Goal: Task Accomplishment & Management: Manage account settings

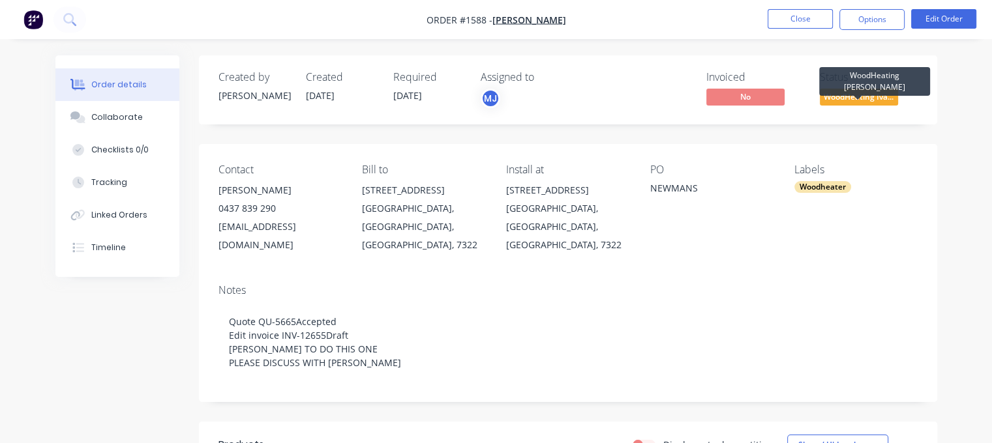
click at [849, 91] on span "WoodHeating Iva..." at bounding box center [858, 97] width 78 height 16
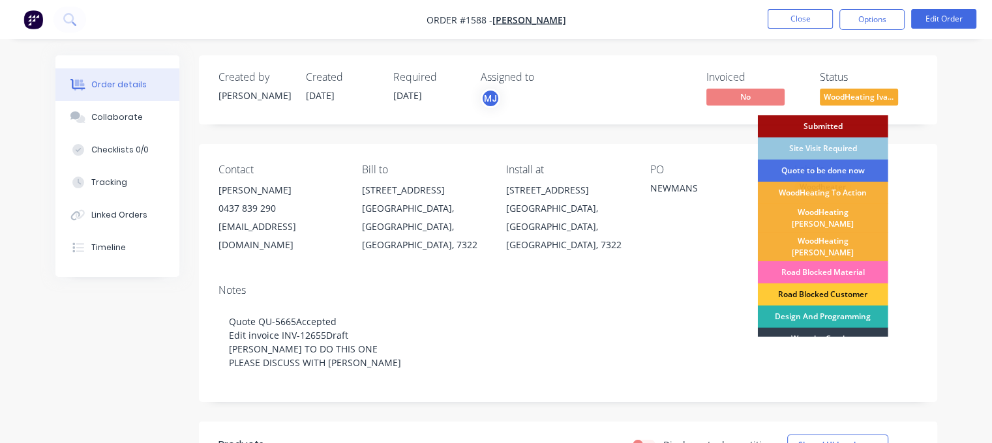
click at [817, 210] on div "WoodHeating [PERSON_NAME]" at bounding box center [823, 218] width 130 height 29
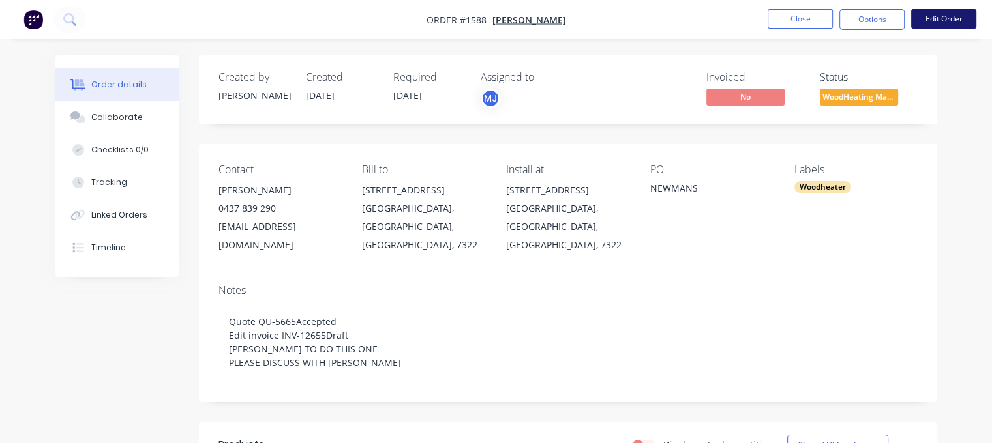
click at [949, 25] on button "Edit Order" at bounding box center [943, 19] width 65 height 20
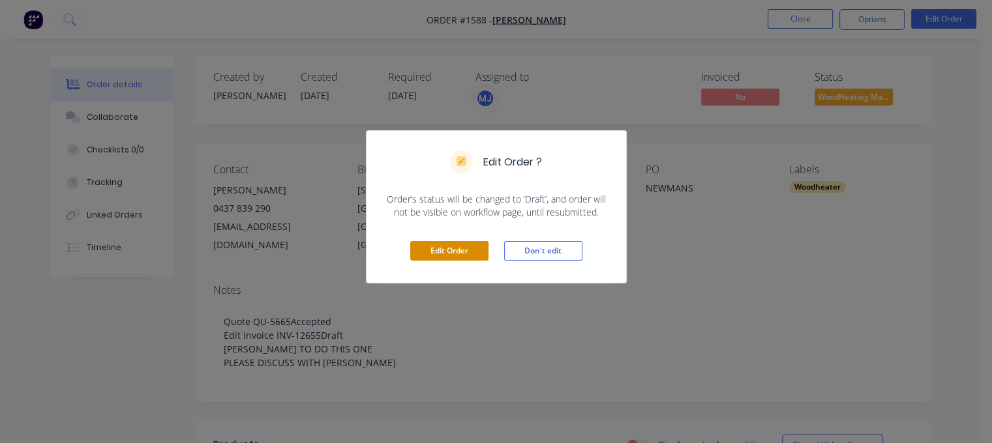
click at [452, 242] on button "Edit Order" at bounding box center [449, 251] width 78 height 20
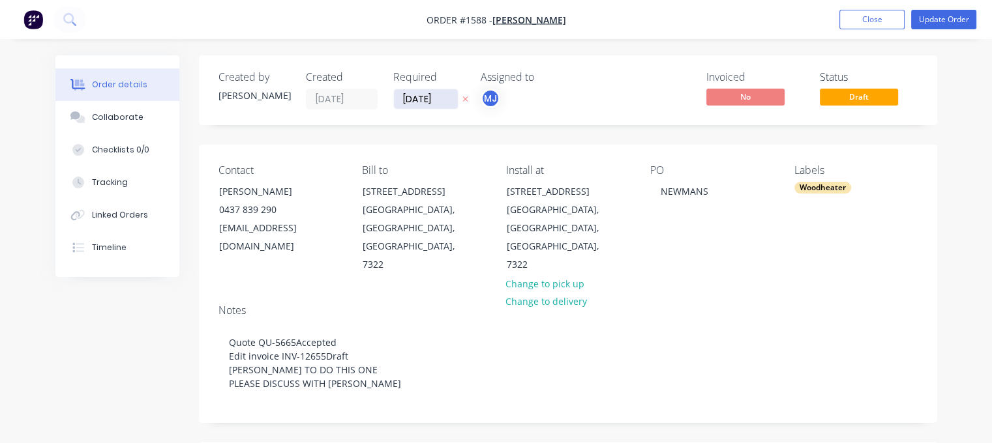
click at [422, 98] on input "[DATE]" at bounding box center [426, 99] width 64 height 20
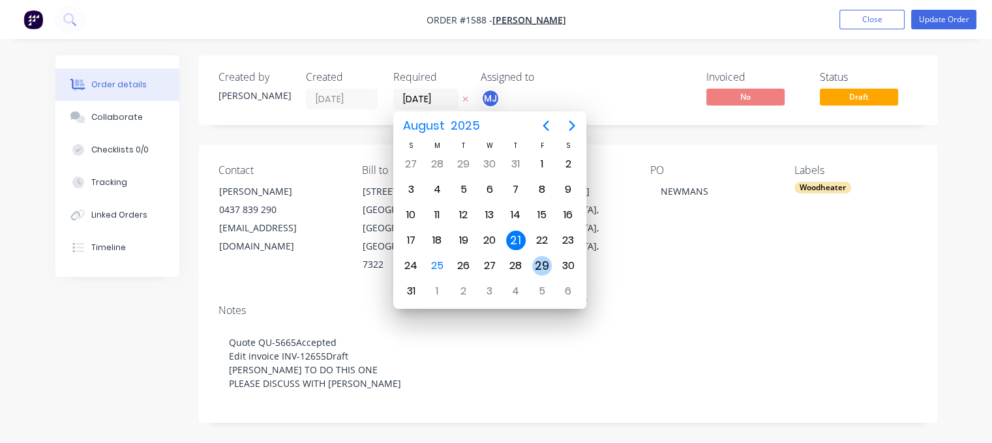
click at [537, 261] on div "29" at bounding box center [542, 266] width 20 height 20
type input "[DATE]"
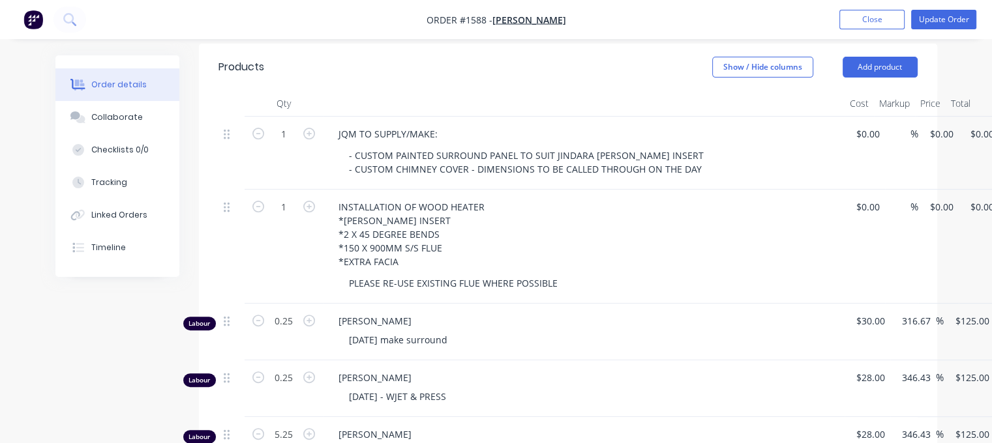
scroll to position [571, 0]
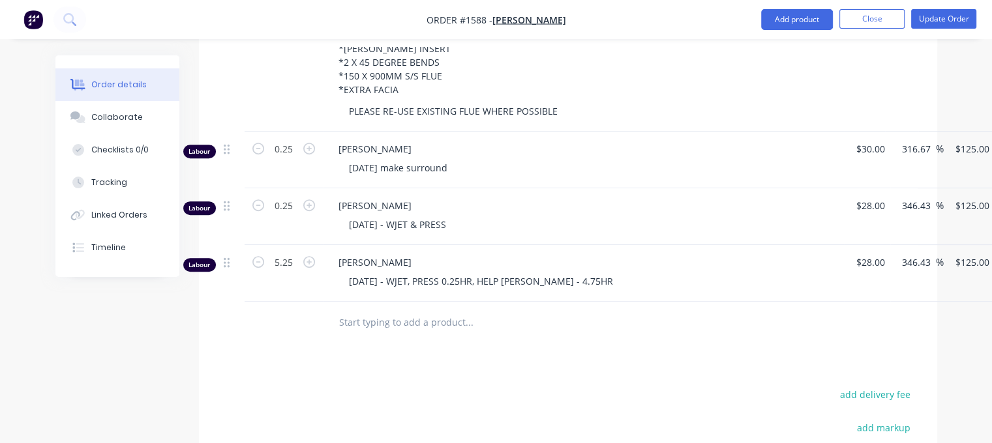
click at [423, 310] on input "text" at bounding box center [468, 323] width 261 height 26
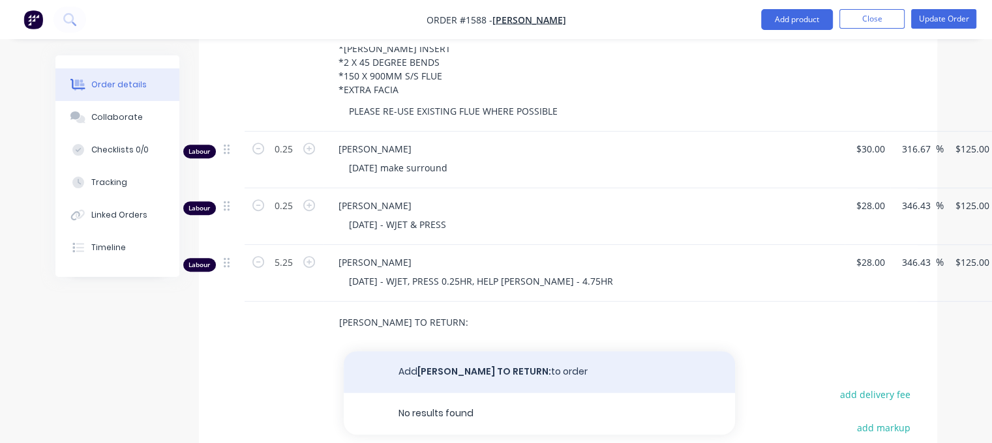
type input "[PERSON_NAME] TO RETURN:"
click at [473, 351] on button "Add [PERSON_NAME] TO RETURN: to order" at bounding box center [539, 372] width 391 height 42
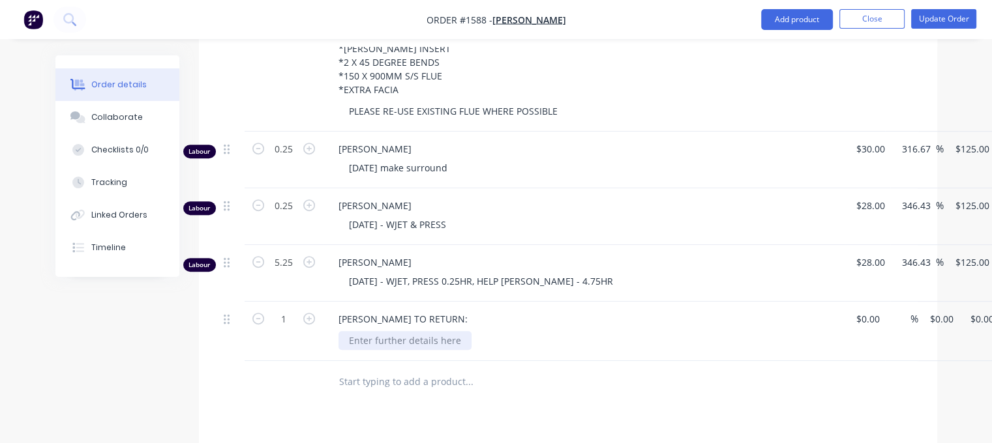
click at [411, 331] on div at bounding box center [404, 340] width 133 height 19
click at [348, 331] on div "cUSTOME SURROUND AND WOODHEATER NEEDS TO BE PAINTED WITH CHARCOAL PAINT" at bounding box center [543, 340] width 410 height 19
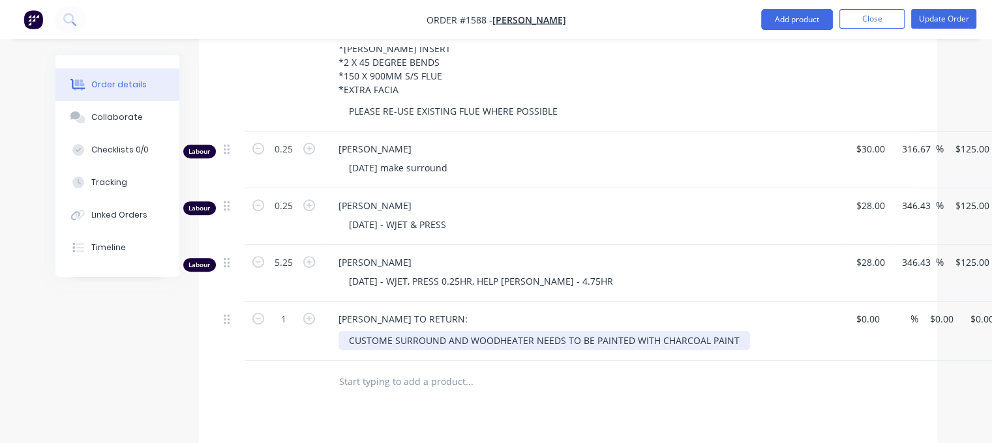
click at [391, 331] on div "CUSTOME SURROUND AND WOODHEATER NEEDS TO BE PAINTED WITH CHARCOAL PAINT" at bounding box center [543, 340] width 411 height 19
click at [725, 331] on div "CUSTOM SURROUND AND WOODHEATER NEEDS TO BE PAINTED WITH CHARCOAL PAINT" at bounding box center [541, 340] width 406 height 19
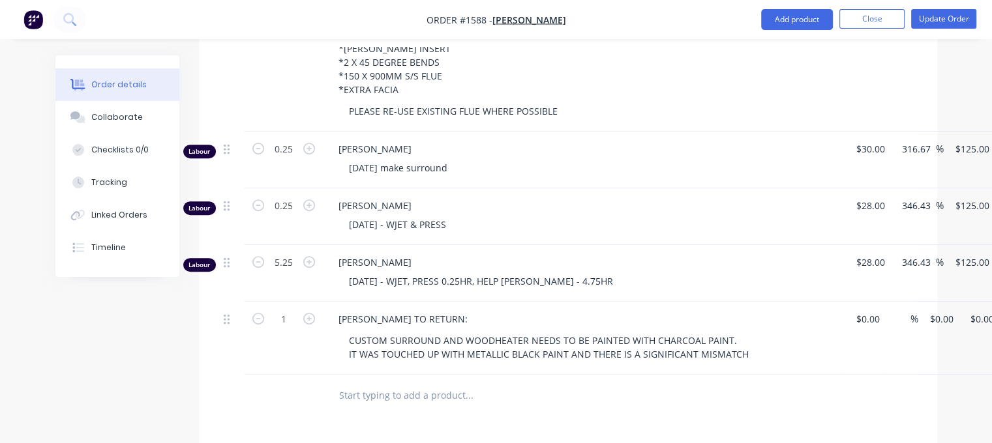
click at [610, 383] on div at bounding box center [523, 396] width 391 height 26
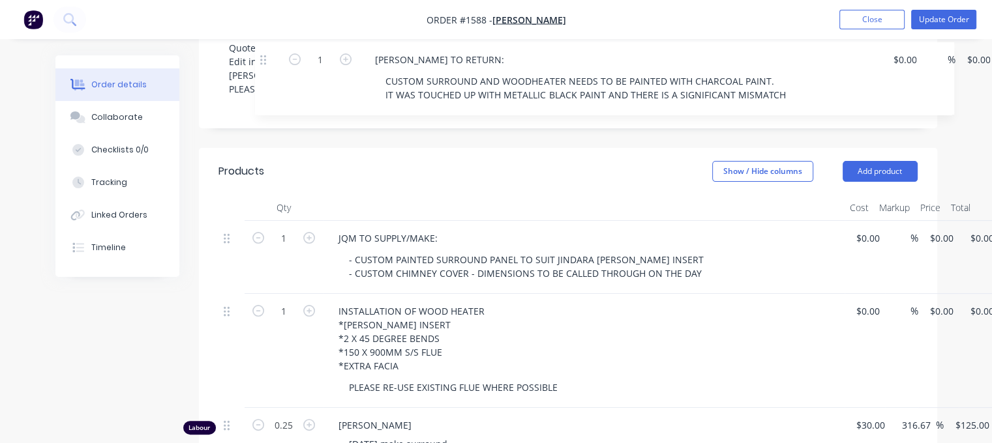
scroll to position [292, 0]
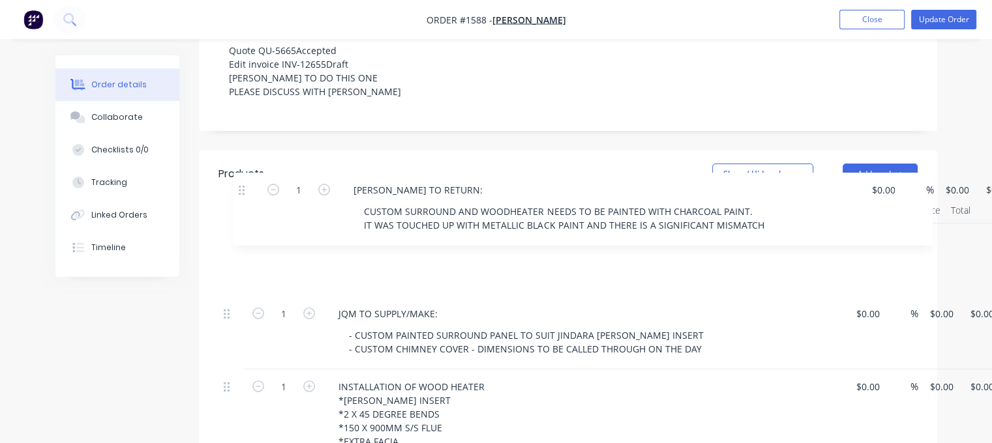
drag, startPoint x: 226, startPoint y: 283, endPoint x: 240, endPoint y: 183, distance: 101.4
click at [239, 198] on div "Qty Cost Markup Price Total 1 JQM TO SUPPLY/MAKE: - CUSTOM PAINTED SURROUND PAN…" at bounding box center [567, 426] width 699 height 456
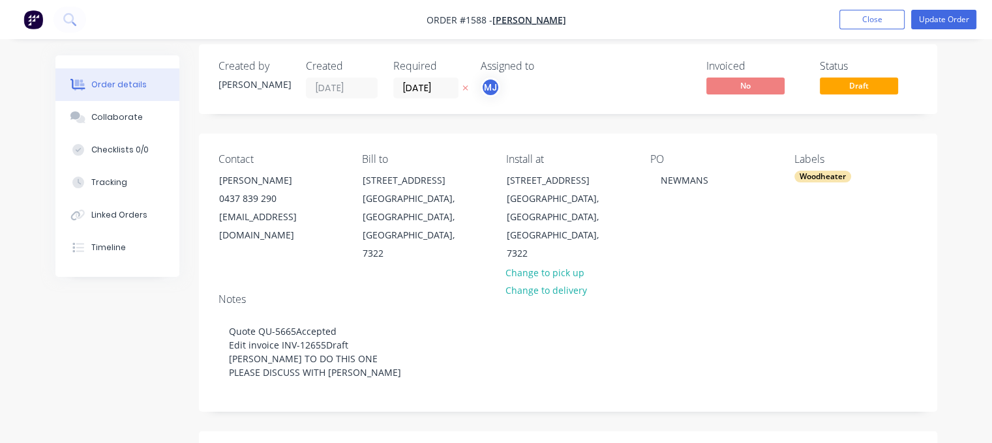
scroll to position [0, 0]
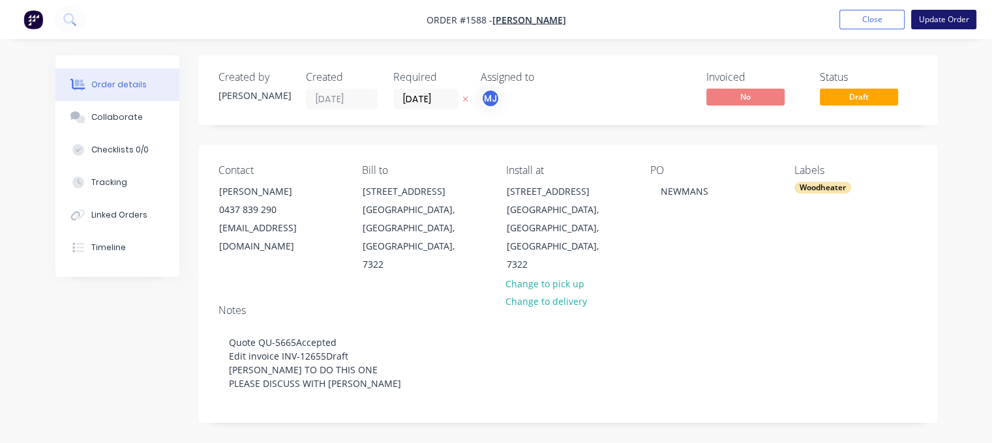
click at [924, 20] on button "Update Order" at bounding box center [943, 20] width 65 height 20
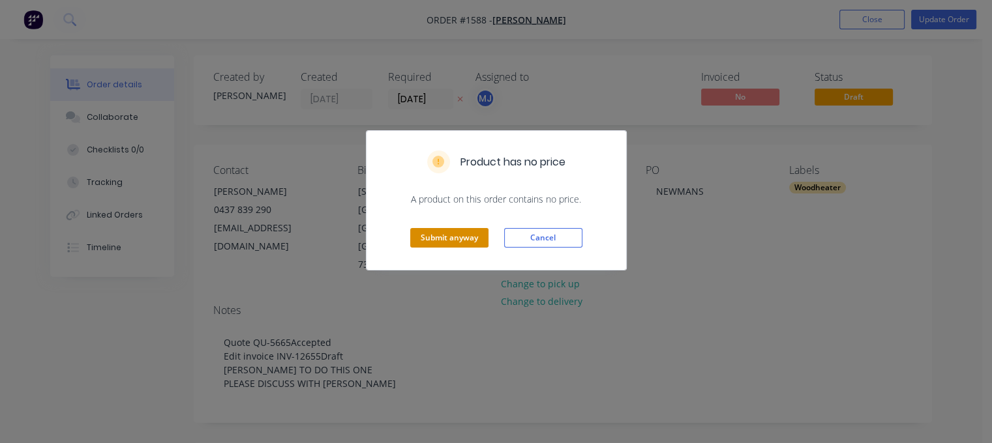
click at [445, 231] on button "Submit anyway" at bounding box center [449, 238] width 78 height 20
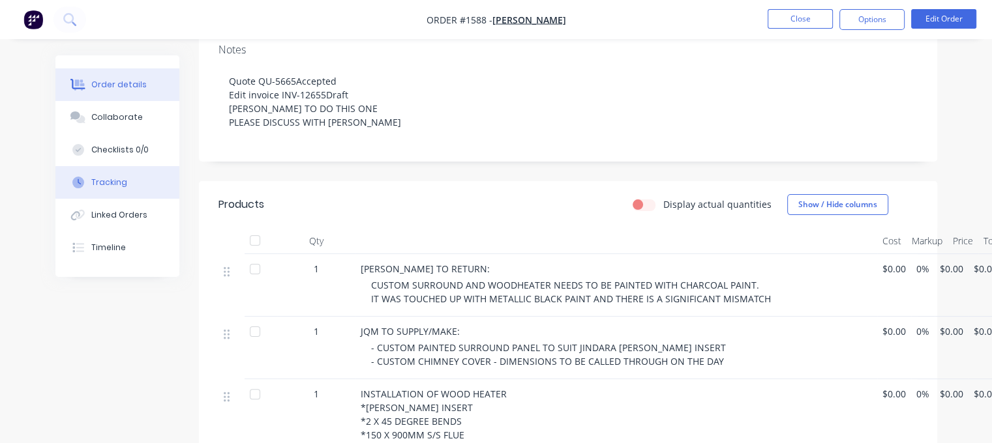
scroll to position [196, 0]
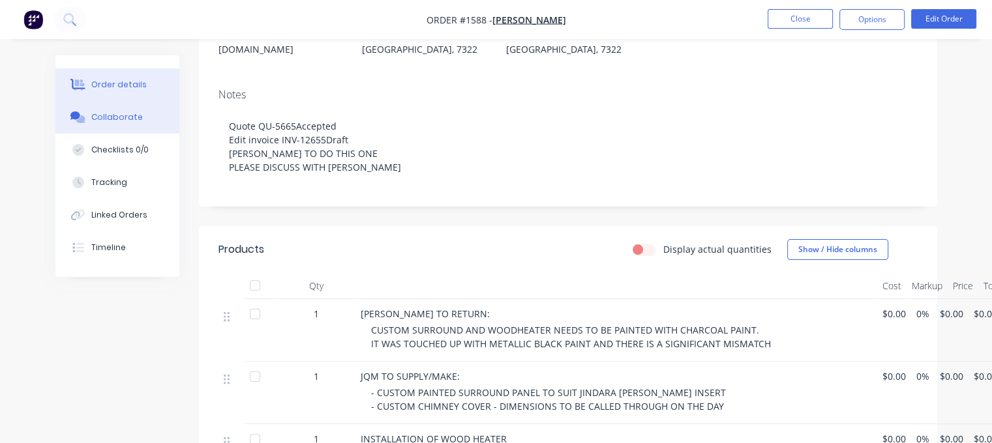
click at [112, 121] on div "Collaborate" at bounding box center [117, 117] width 52 height 12
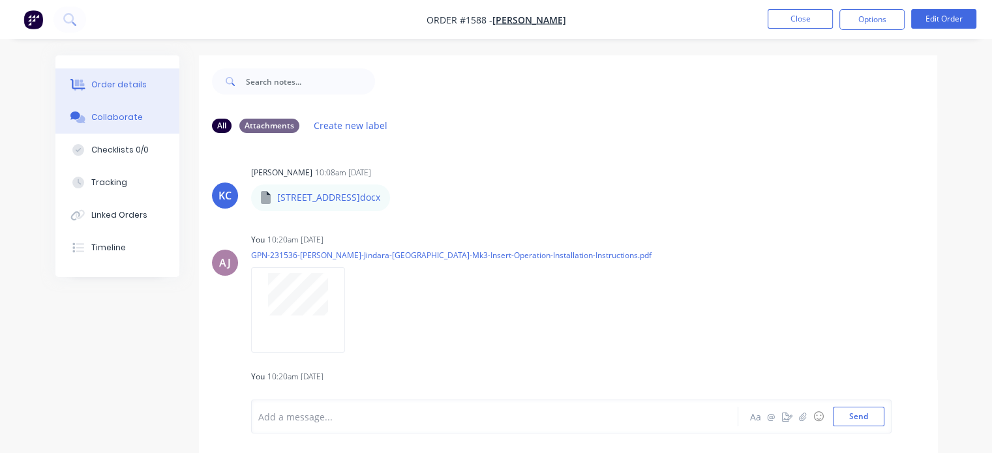
click at [86, 83] on div at bounding box center [78, 85] width 20 height 12
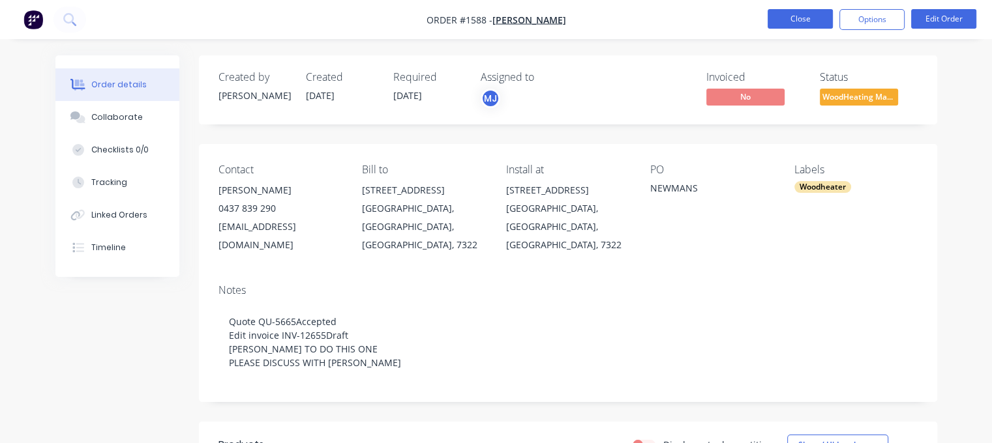
click at [802, 23] on button "Close" at bounding box center [799, 19] width 65 height 20
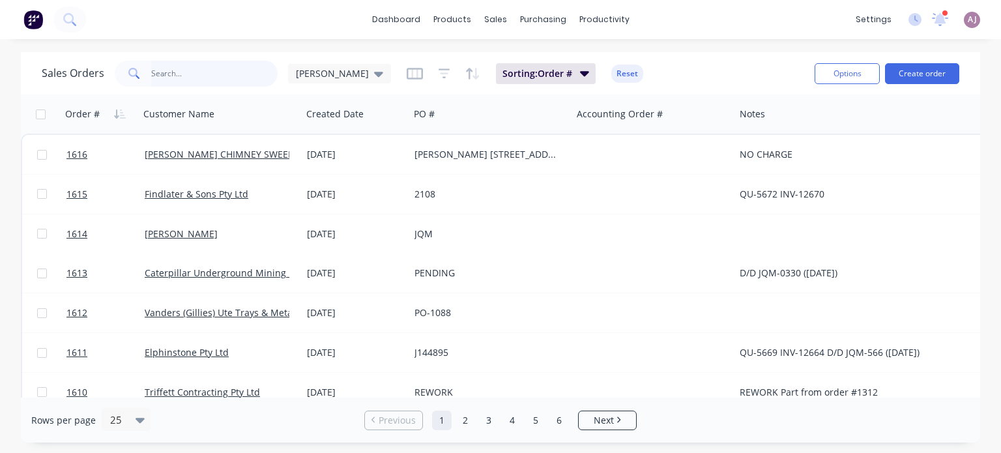
click at [191, 73] on input "text" at bounding box center [214, 74] width 127 height 26
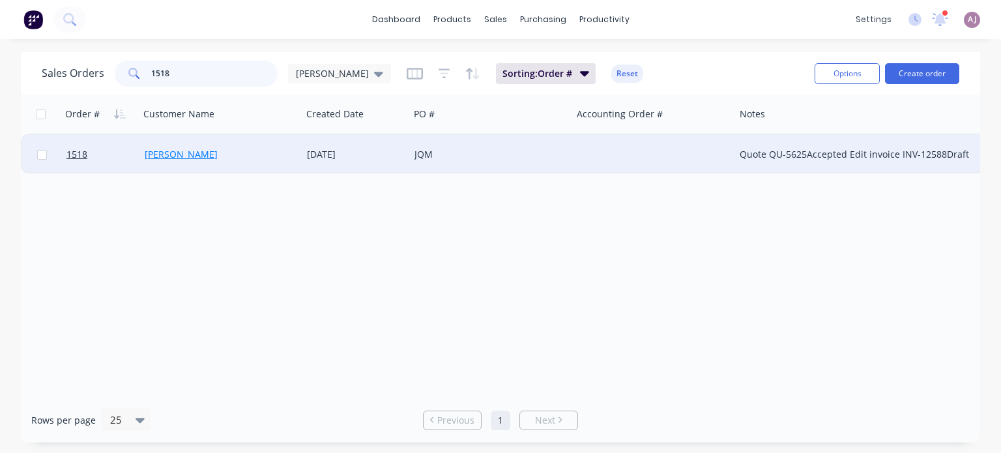
type input "1518"
click at [156, 152] on link "[PERSON_NAME]" at bounding box center [181, 154] width 73 height 12
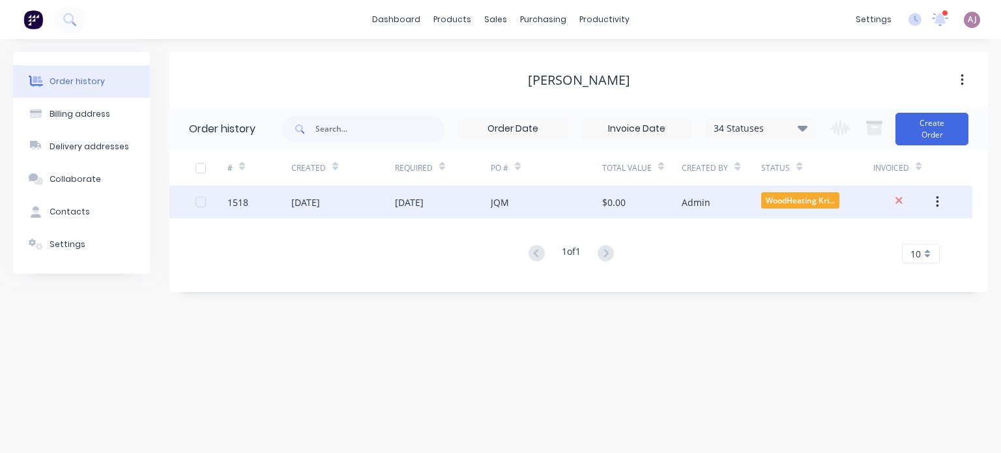
click at [414, 205] on div "[DATE]" at bounding box center [409, 203] width 29 height 14
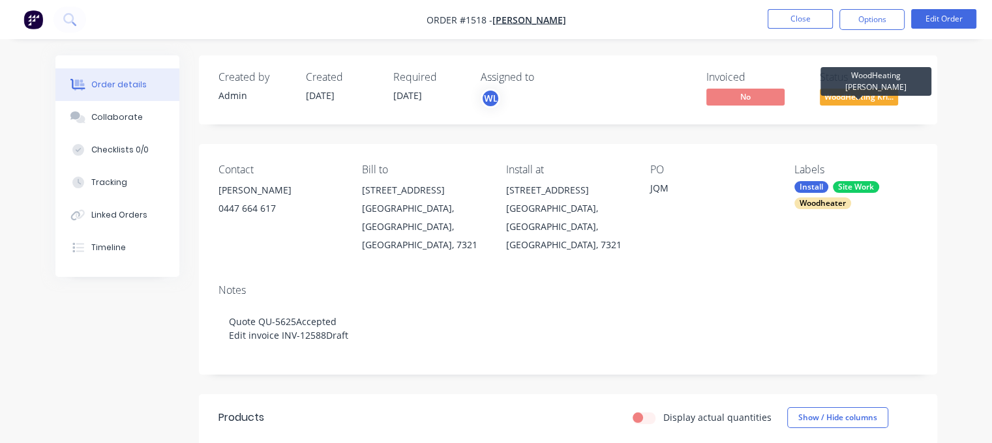
click at [854, 93] on span "WoodHeating Kri..." at bounding box center [858, 97] width 78 height 16
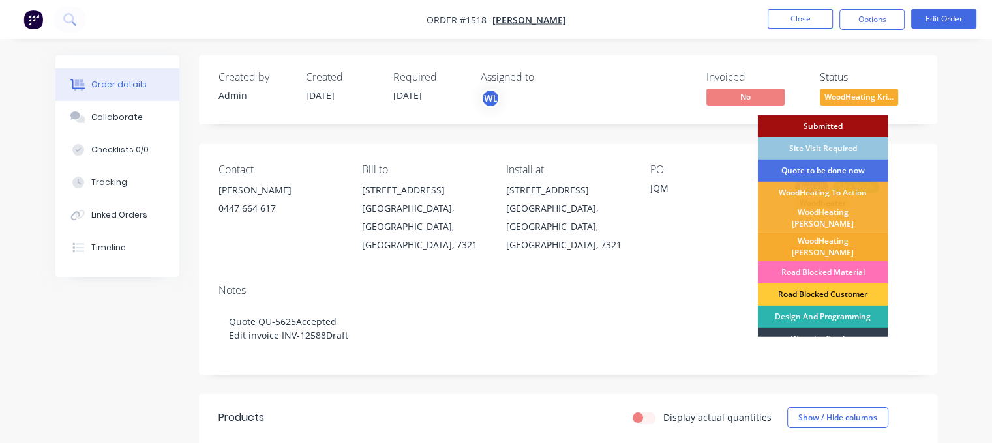
click at [840, 239] on div "WoodHeating [PERSON_NAME]" at bounding box center [823, 247] width 130 height 29
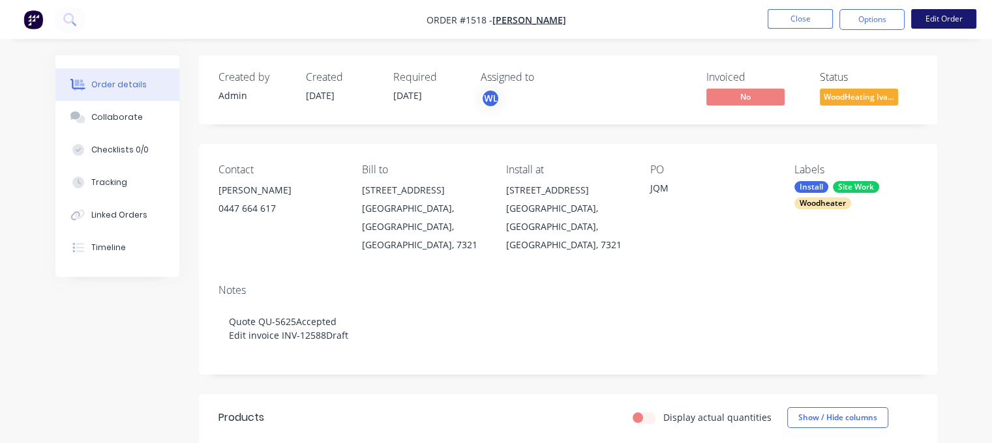
click at [947, 14] on button "Edit Order" at bounding box center [943, 19] width 65 height 20
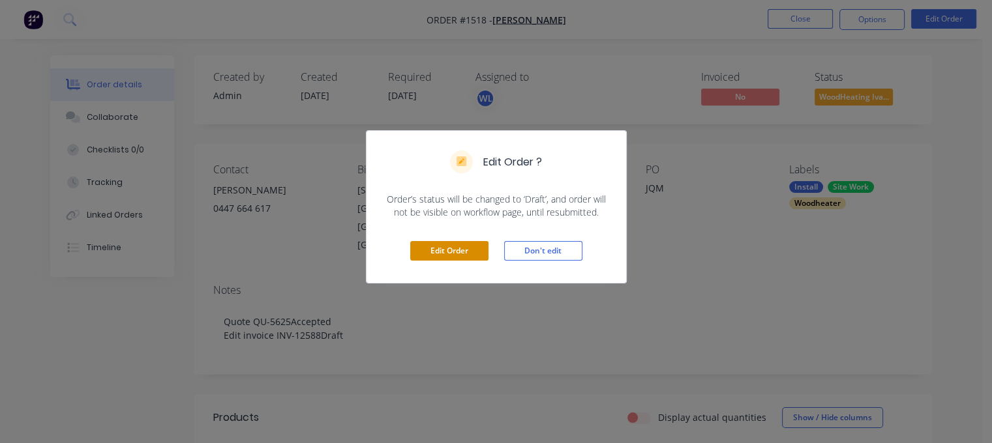
click at [433, 246] on button "Edit Order" at bounding box center [449, 251] width 78 height 20
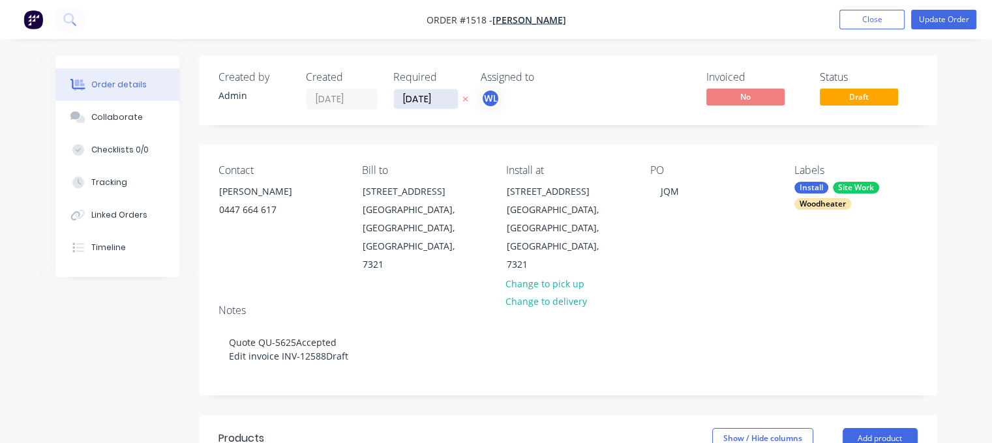
click at [425, 96] on input "[DATE]" at bounding box center [426, 99] width 64 height 20
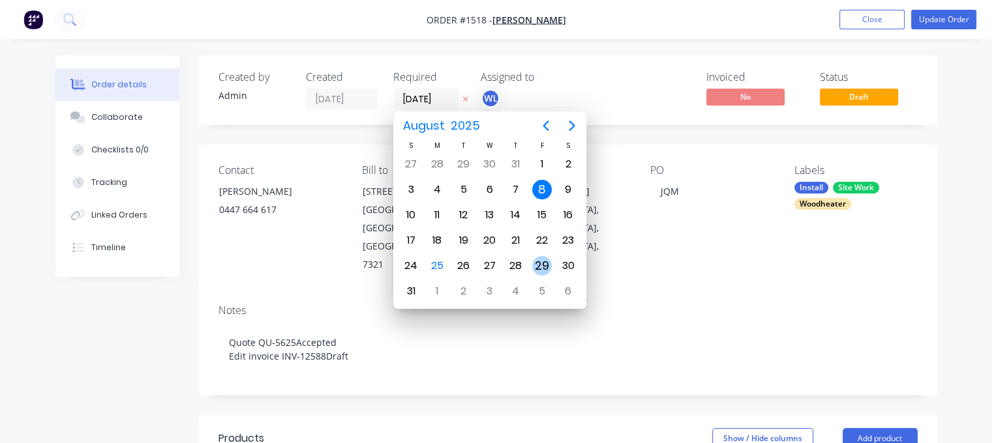
click at [542, 267] on div "29" at bounding box center [542, 266] width 20 height 20
type input "[DATE]"
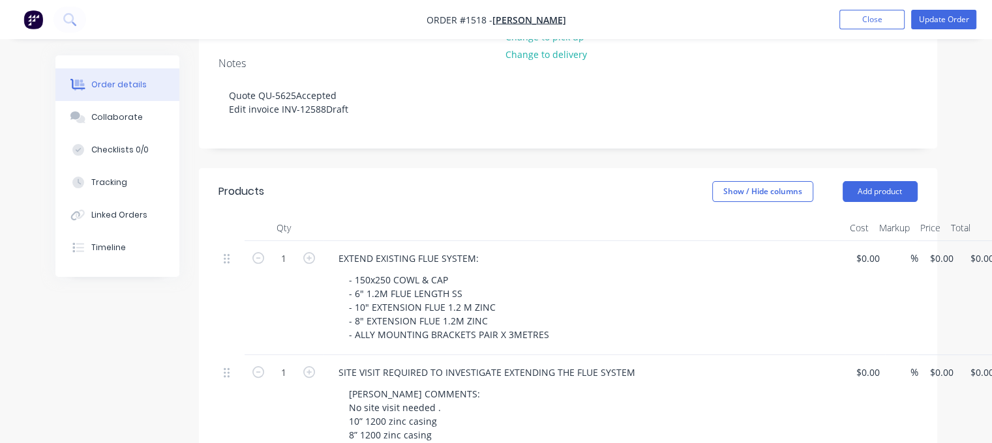
scroll to position [522, 0]
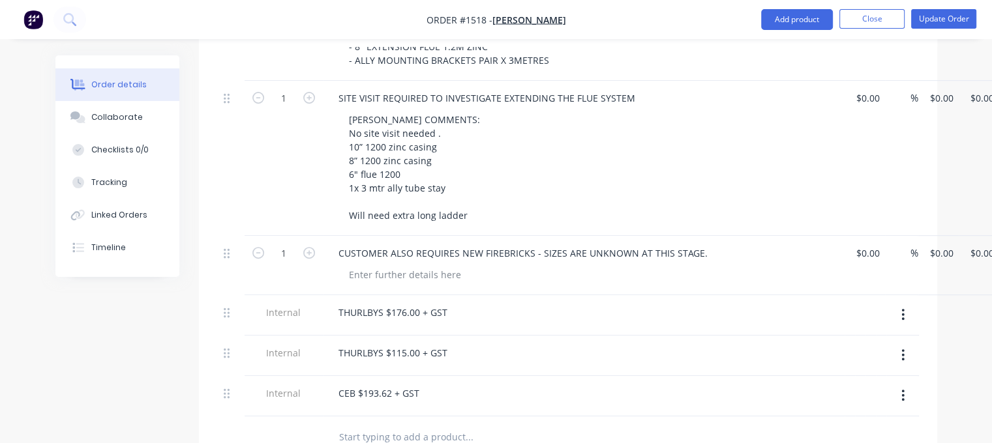
click at [375, 424] on input "text" at bounding box center [468, 437] width 261 height 26
type input "[PERSON_NAME] & [PERSON_NAME] TO FIX NOISY FLUE ISSUES:"
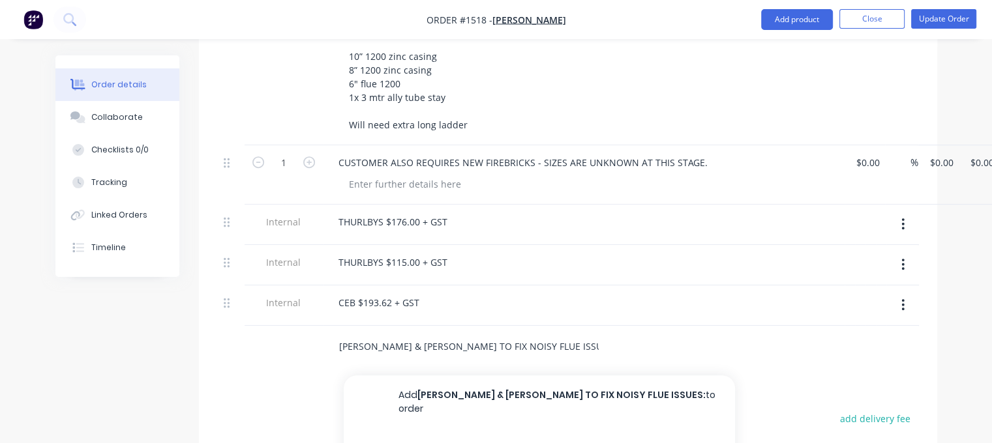
scroll to position [717, 0]
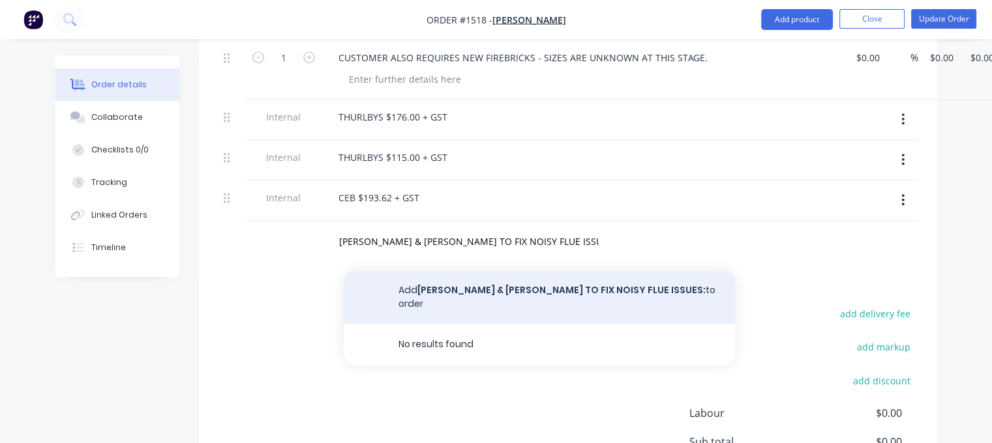
click at [506, 271] on button "Add [PERSON_NAME] & [PERSON_NAME] TO FIX NOISY FLUE ISSUES: to order" at bounding box center [539, 297] width 391 height 53
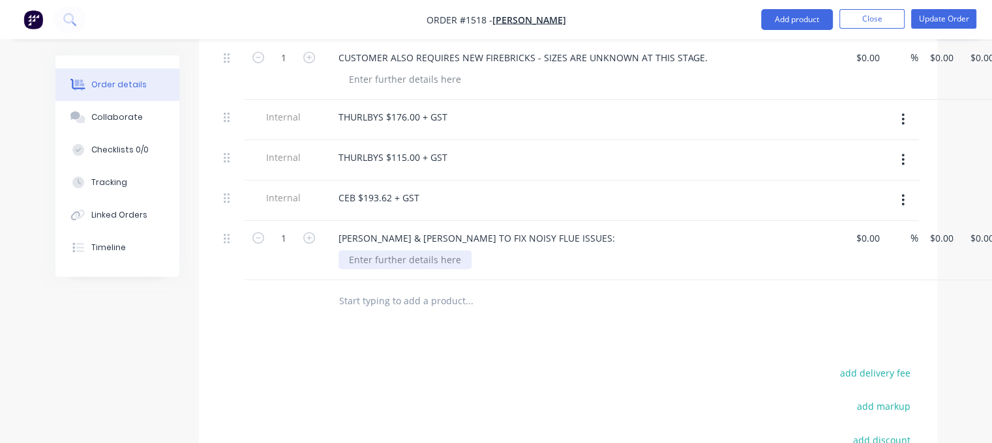
click at [368, 250] on div at bounding box center [404, 259] width 133 height 19
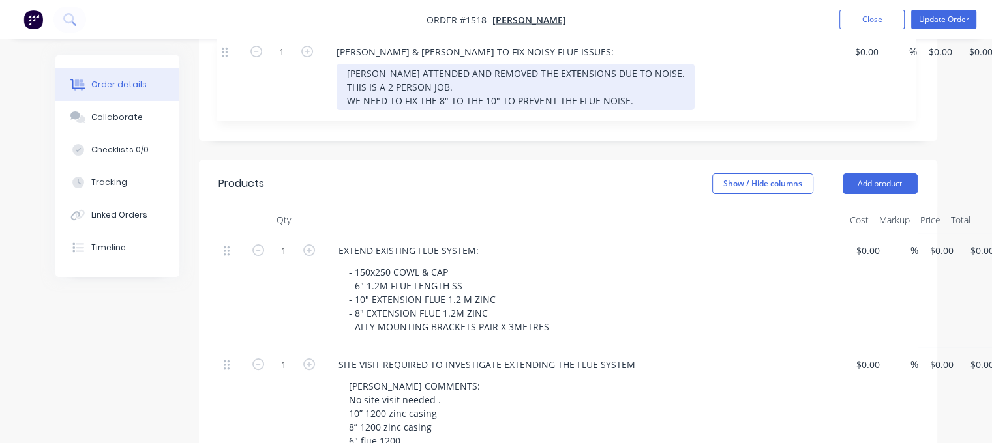
scroll to position [254, 0]
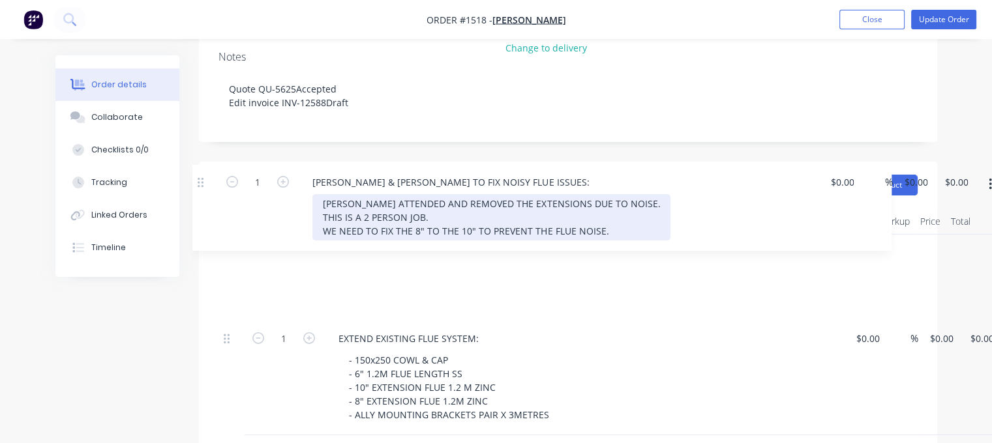
drag, startPoint x: 229, startPoint y: 200, endPoint x: 203, endPoint y: 178, distance: 33.7
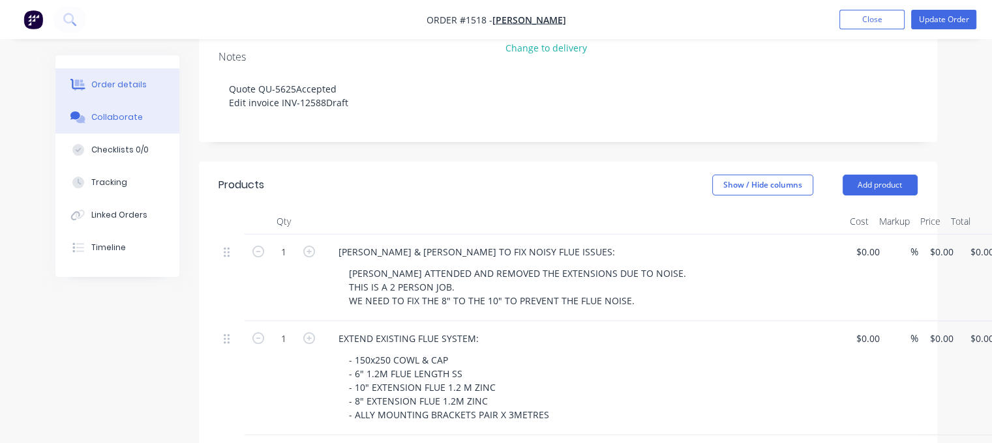
click at [119, 115] on div "Collaborate" at bounding box center [117, 117] width 52 height 12
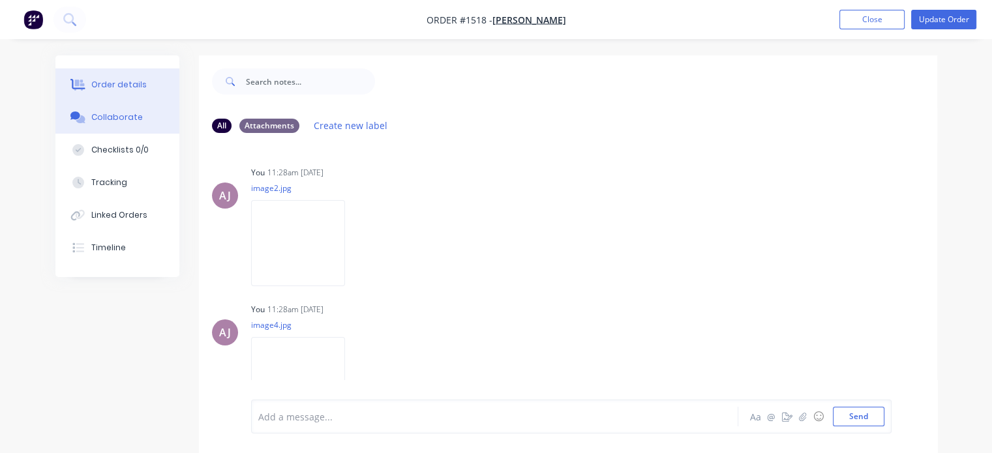
click at [124, 91] on button "Order details" at bounding box center [117, 84] width 124 height 33
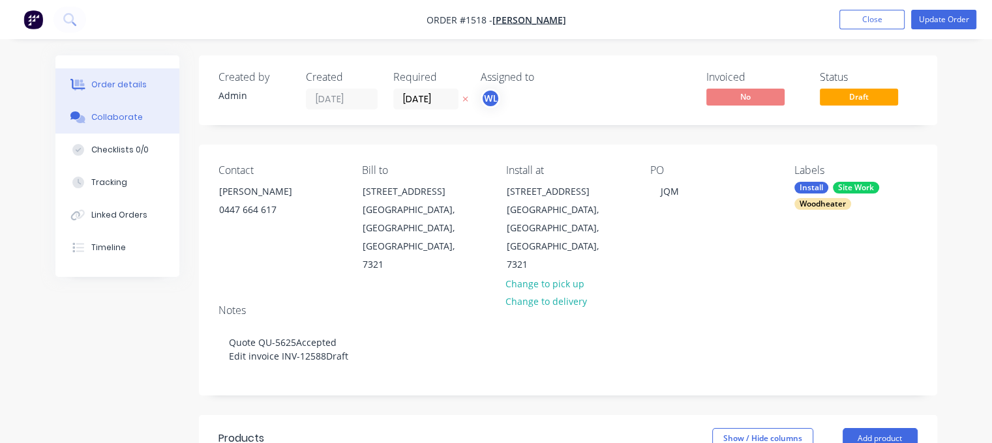
click at [122, 119] on div "Collaborate" at bounding box center [117, 117] width 52 height 12
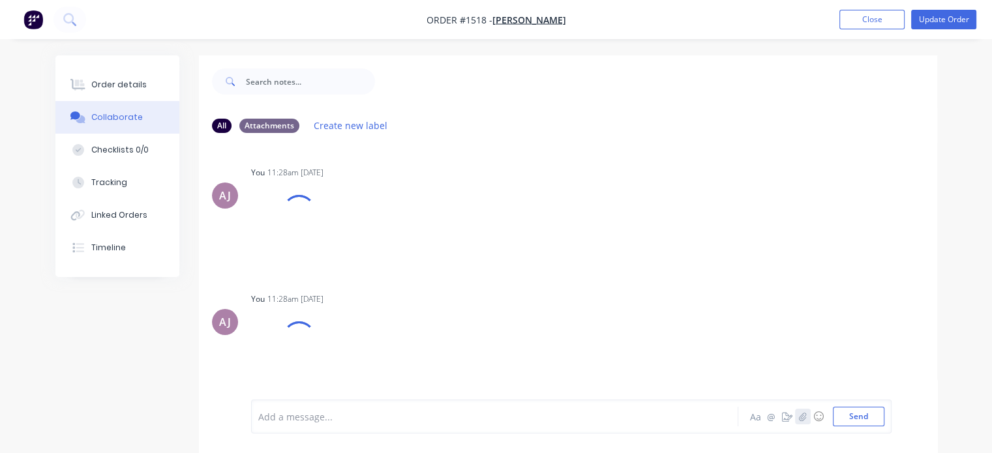
click at [801, 420] on icon "button" at bounding box center [802, 416] width 7 height 8
click at [847, 414] on button "Send" at bounding box center [858, 417] width 52 height 20
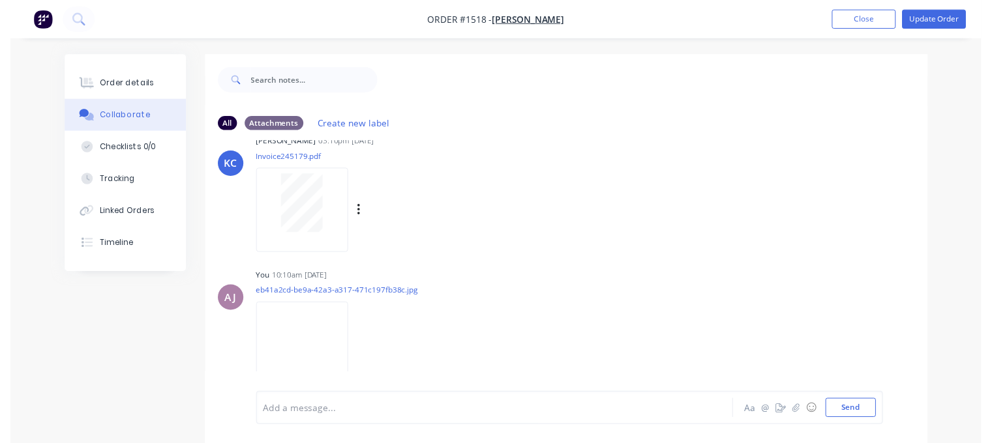
scroll to position [655, 0]
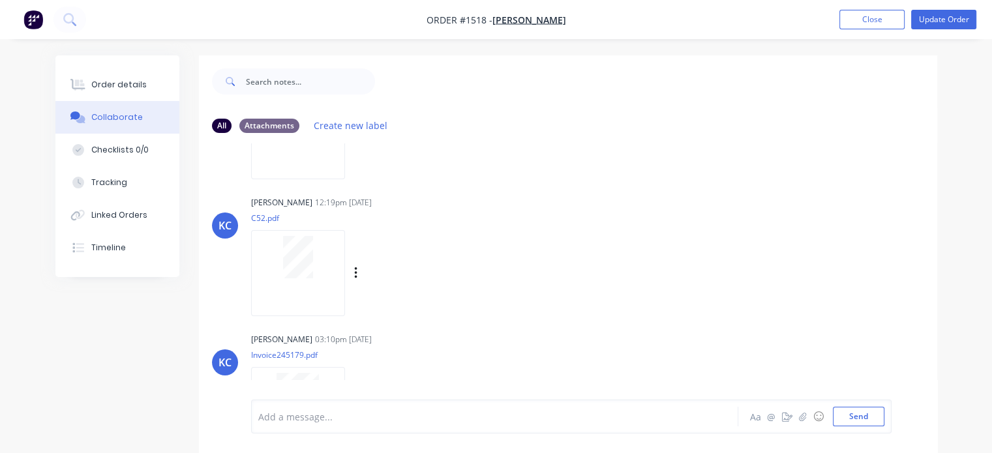
click at [314, 260] on div at bounding box center [298, 257] width 82 height 42
click at [117, 75] on button "Order details" at bounding box center [117, 84] width 124 height 33
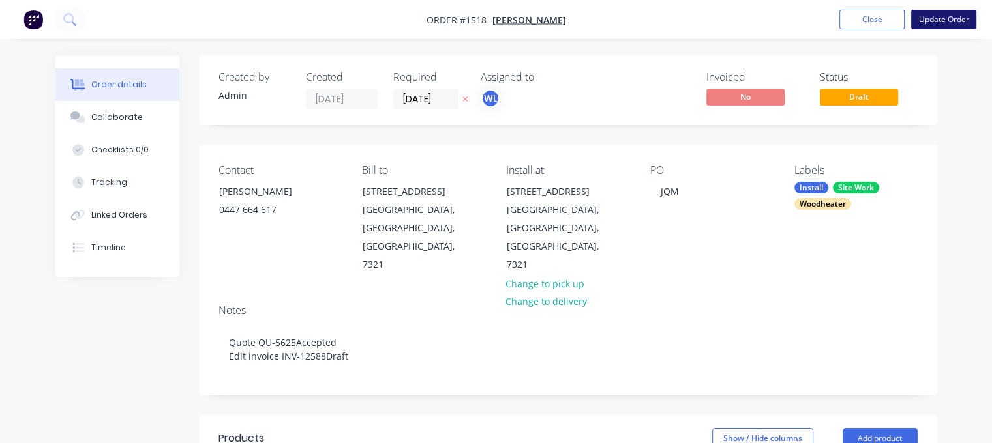
click at [950, 15] on button "Update Order" at bounding box center [943, 20] width 65 height 20
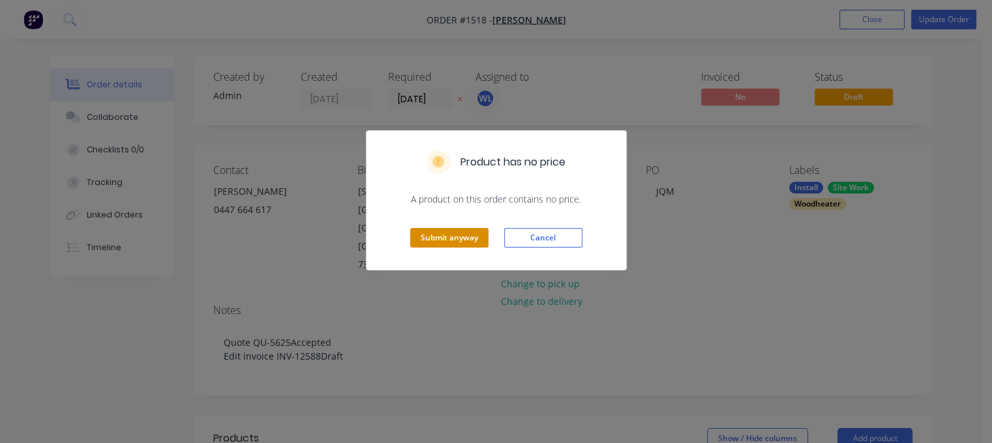
click at [434, 239] on button "Submit anyway" at bounding box center [449, 238] width 78 height 20
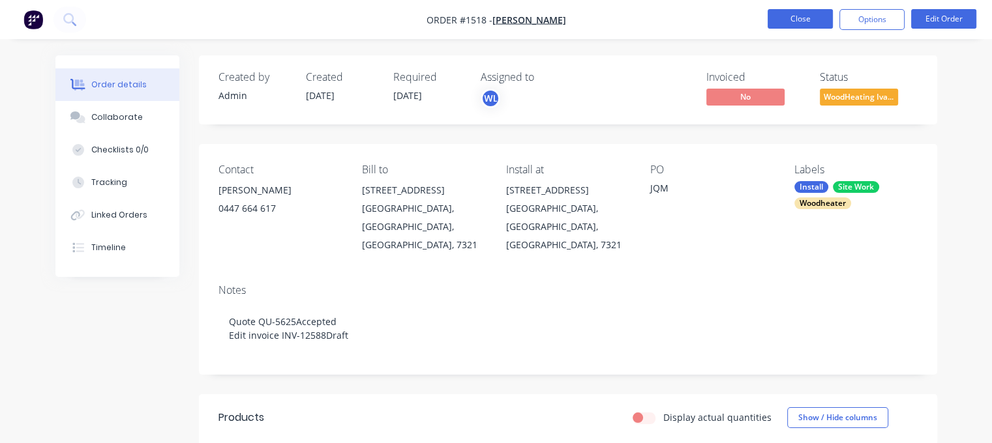
click at [800, 20] on button "Close" at bounding box center [799, 19] width 65 height 20
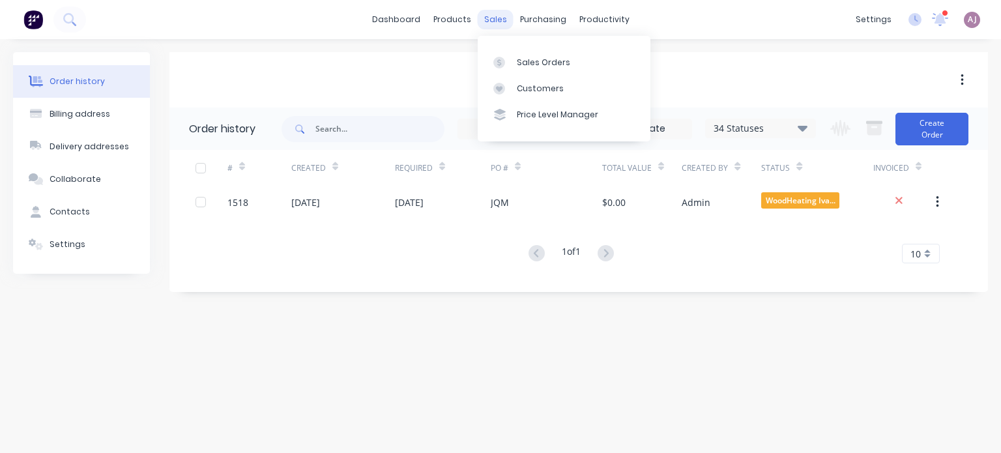
click at [496, 20] on div "sales" at bounding box center [496, 20] width 36 height 20
click at [517, 59] on div "Sales Orders" at bounding box center [543, 63] width 53 height 12
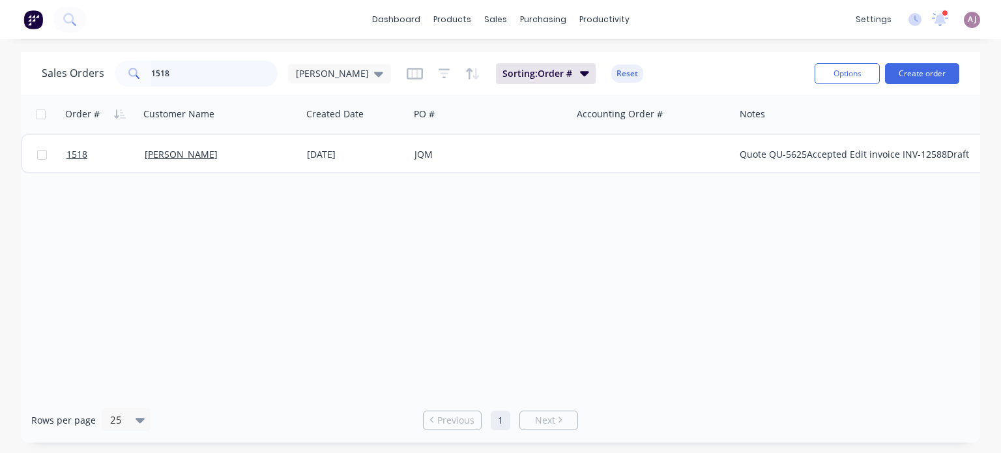
click at [175, 78] on input "1518" at bounding box center [214, 74] width 127 height 26
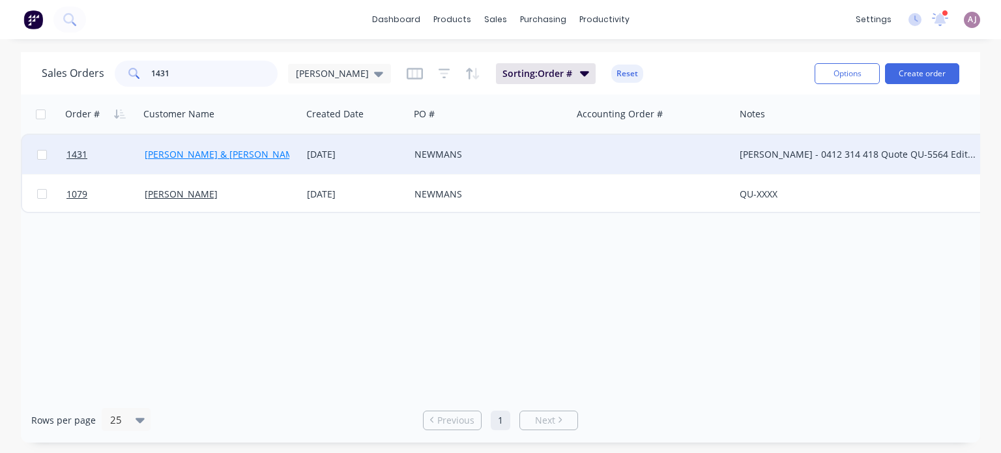
type input "1431"
click at [211, 157] on link "[PERSON_NAME] & [PERSON_NAME]" at bounding box center [224, 154] width 158 height 12
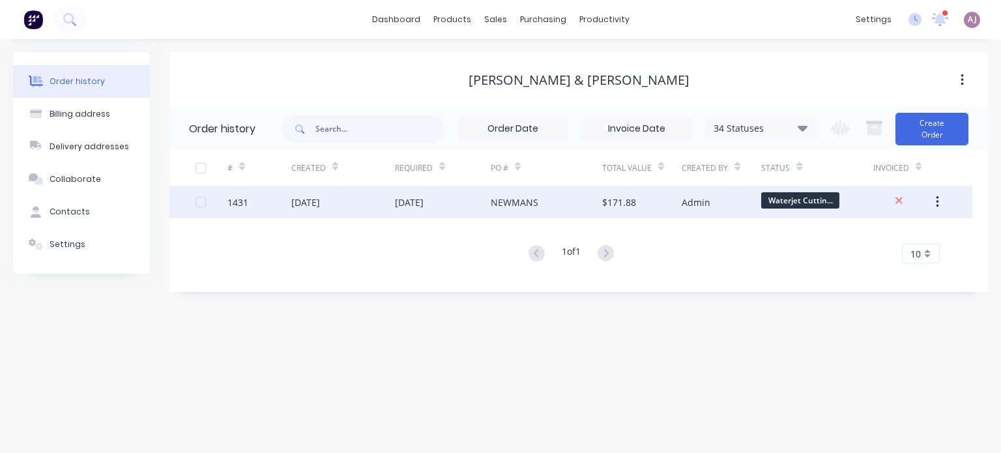
click at [350, 205] on div "[DATE]" at bounding box center [343, 202] width 104 height 33
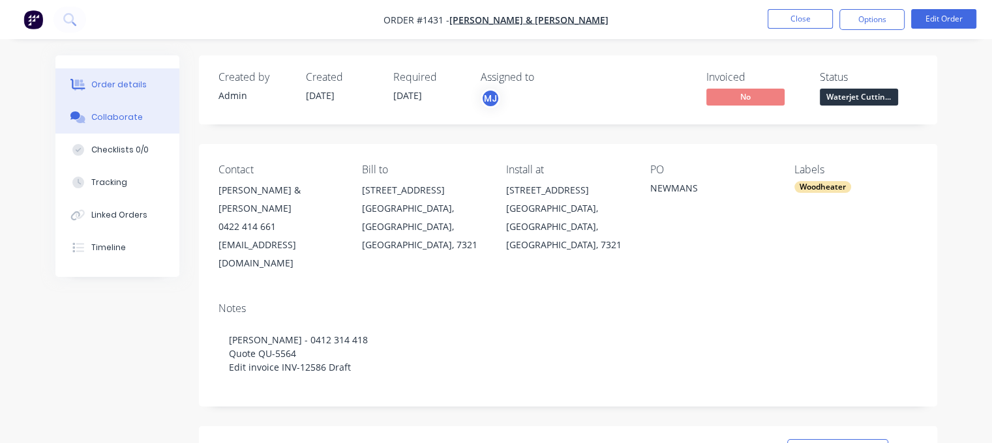
drag, startPoint x: 134, startPoint y: 115, endPoint x: 143, endPoint y: 114, distance: 9.2
click at [134, 117] on div "Collaborate" at bounding box center [117, 117] width 52 height 12
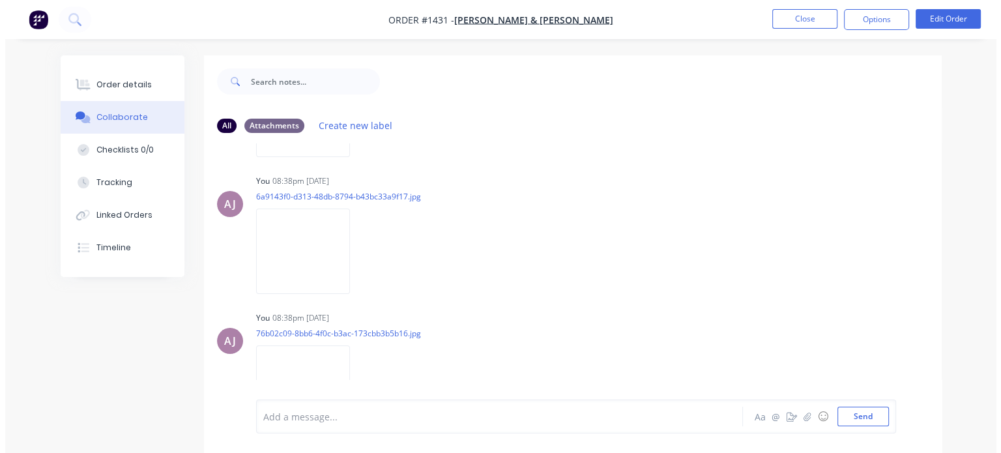
scroll to position [299, 0]
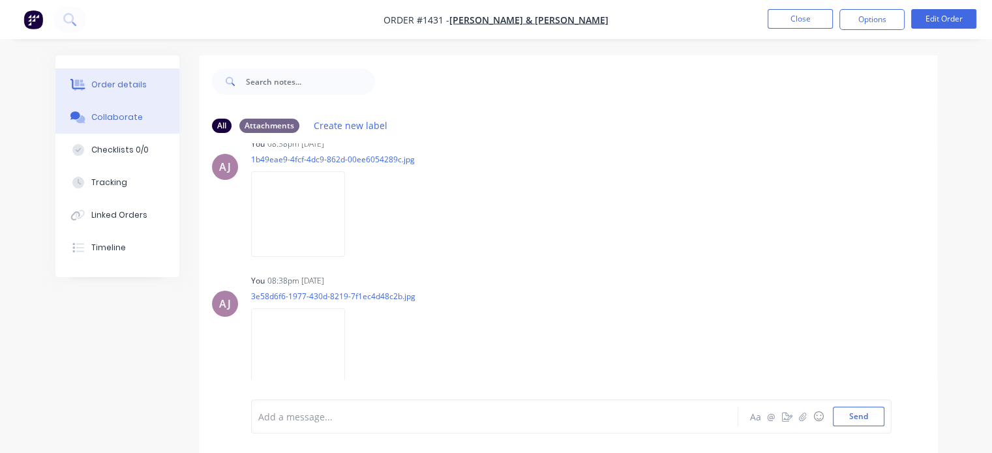
click at [131, 72] on button "Order details" at bounding box center [117, 84] width 124 height 33
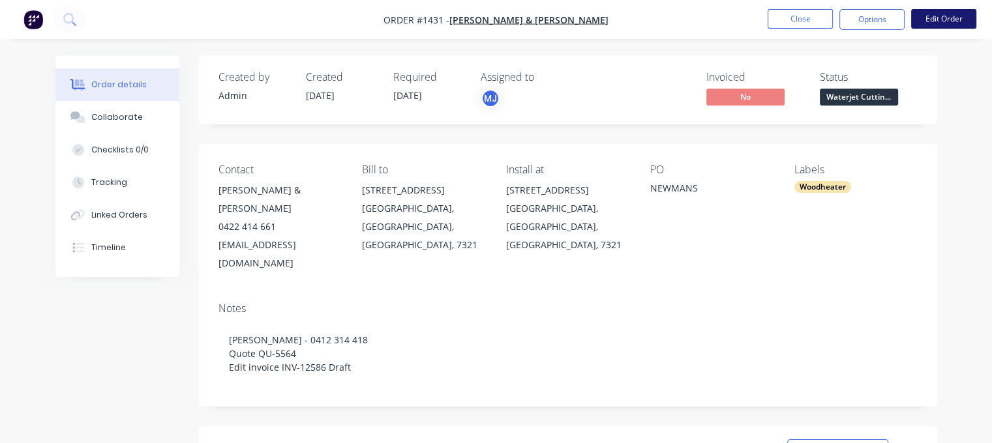
click at [954, 25] on button "Edit Order" at bounding box center [943, 19] width 65 height 20
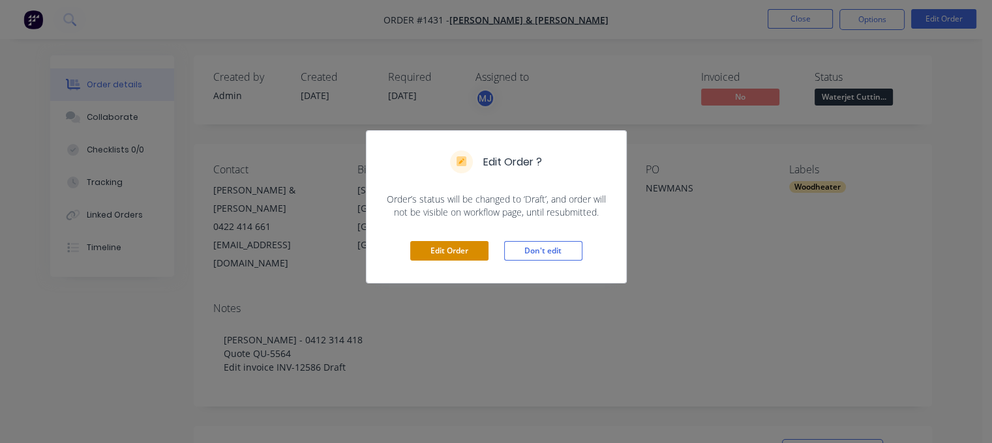
drag, startPoint x: 454, startPoint y: 255, endPoint x: 449, endPoint y: 236, distance: 19.6
click at [454, 254] on button "Edit Order" at bounding box center [449, 251] width 78 height 20
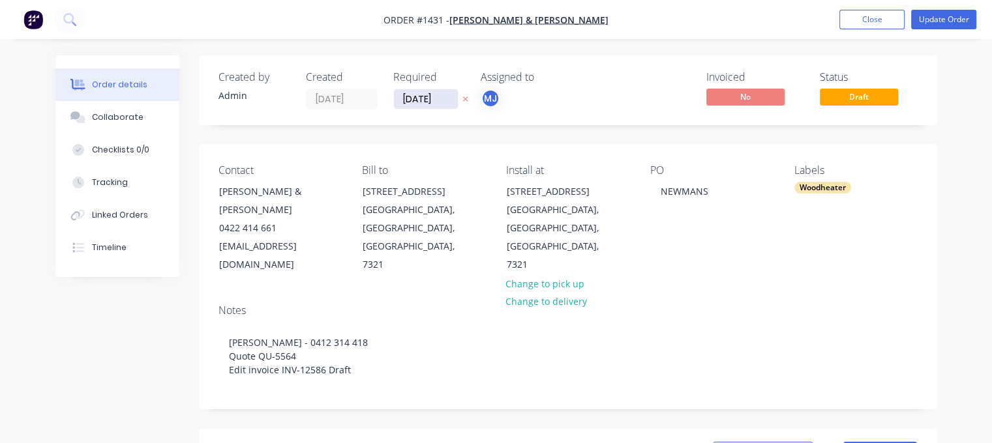
click at [417, 98] on input "[DATE]" at bounding box center [426, 99] width 64 height 20
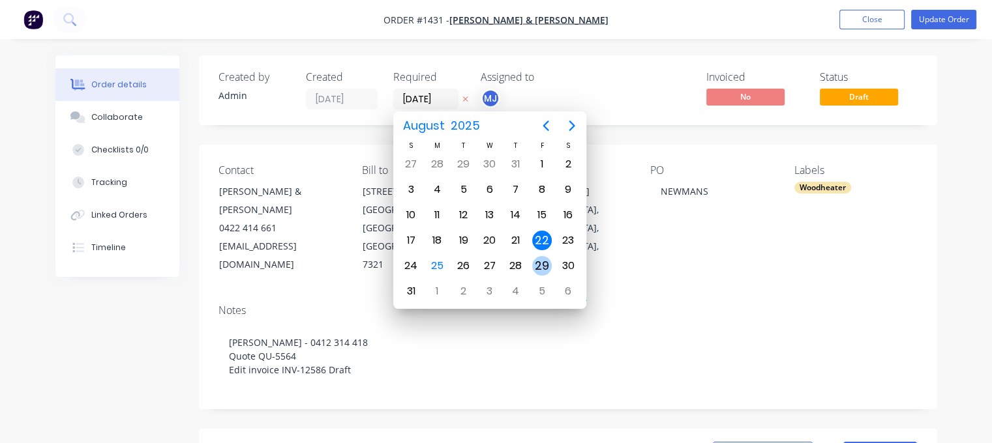
click at [544, 260] on div "29" at bounding box center [542, 266] width 20 height 20
type input "[DATE]"
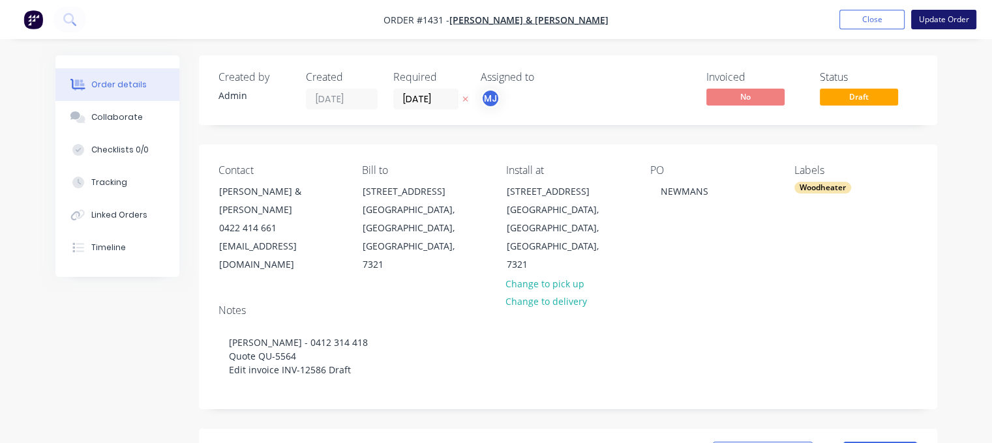
click at [952, 17] on button "Update Order" at bounding box center [943, 20] width 65 height 20
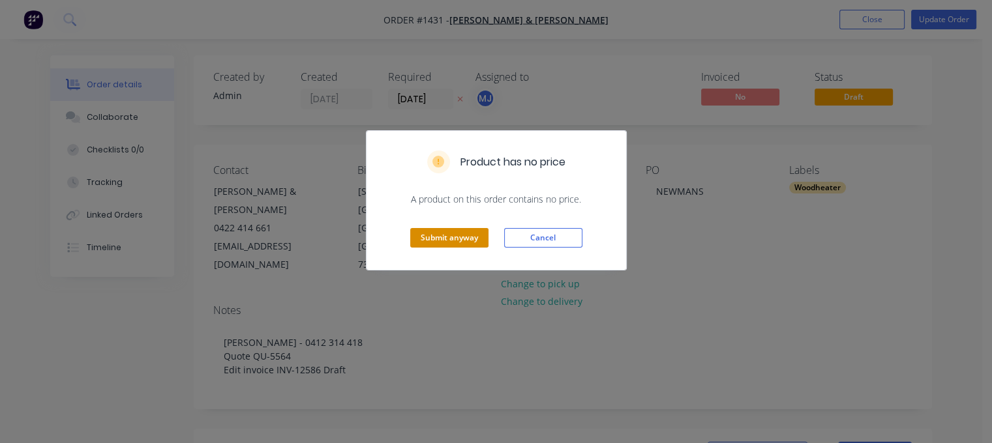
click at [449, 237] on button "Submit anyway" at bounding box center [449, 238] width 78 height 20
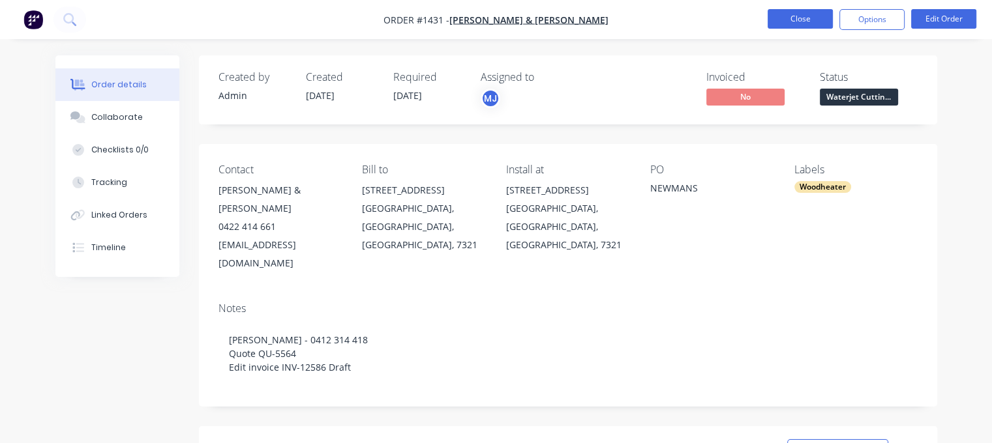
click at [820, 14] on button "Close" at bounding box center [799, 19] width 65 height 20
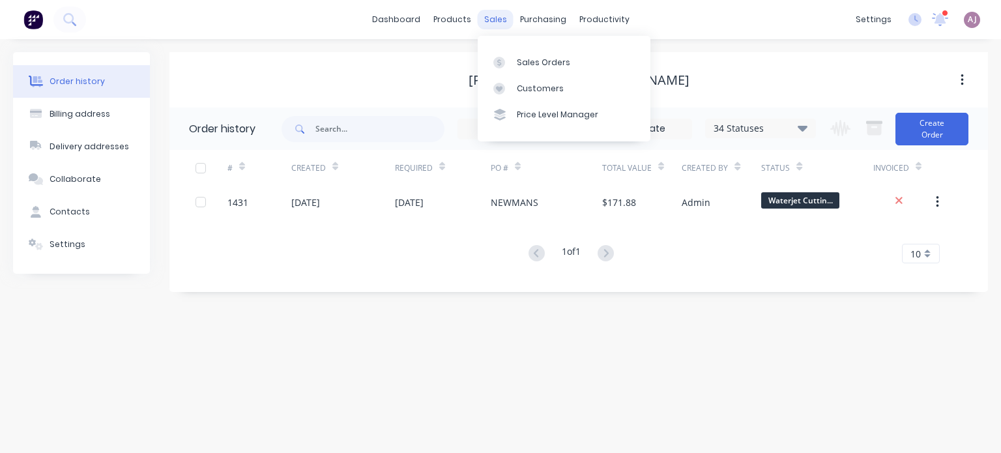
click at [490, 22] on div "sales" at bounding box center [496, 20] width 36 height 20
click at [510, 61] on div at bounding box center [503, 63] width 20 height 12
